Goal: Navigation & Orientation: Find specific page/section

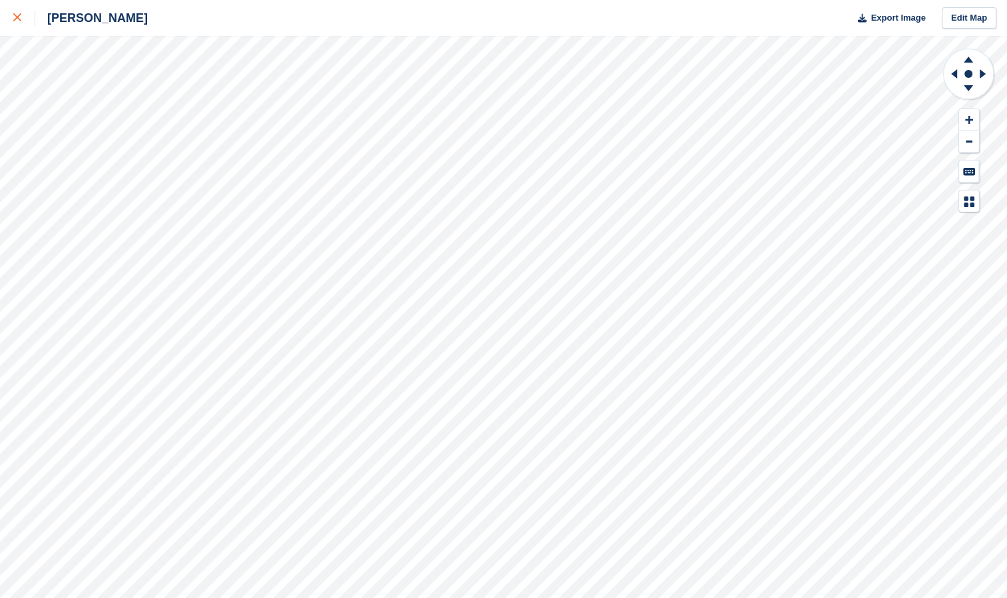
click at [24, 19] on div at bounding box center [24, 18] width 22 height 16
